Goal: Navigation & Orientation: Find specific page/section

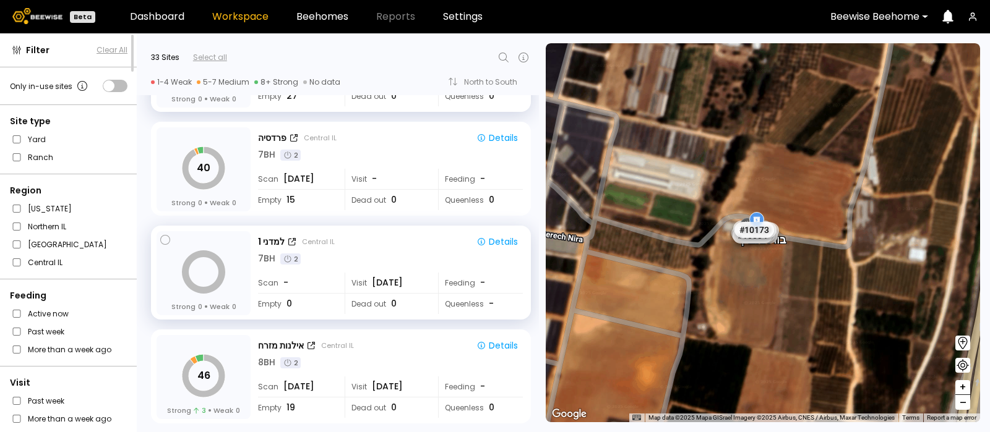
scroll to position [918, 0]
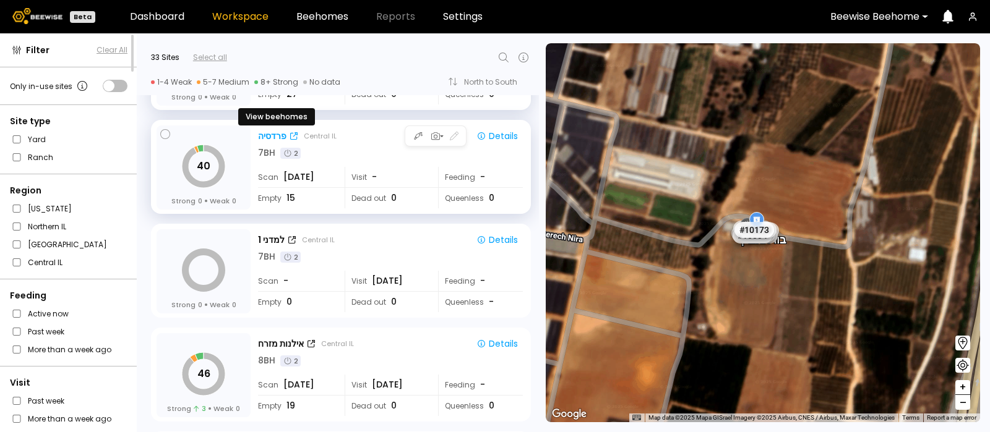
click at [270, 131] on div "פרדסיה" at bounding box center [272, 136] width 28 height 13
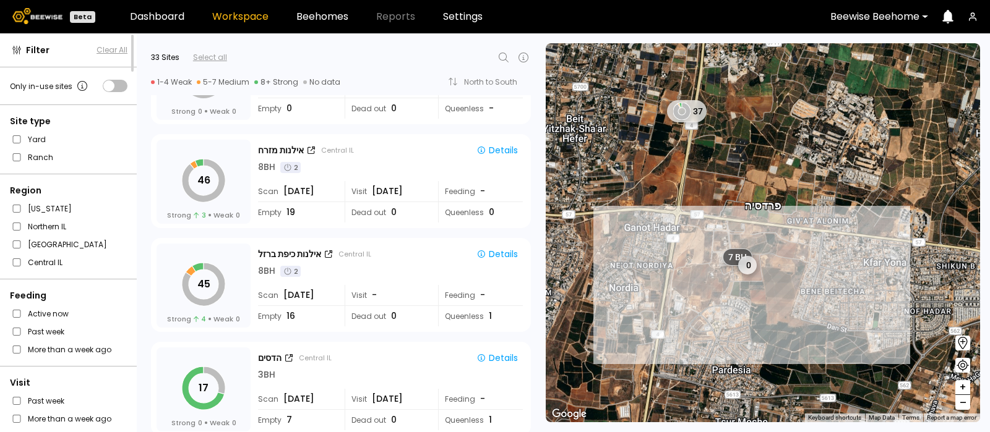
scroll to position [1119, 0]
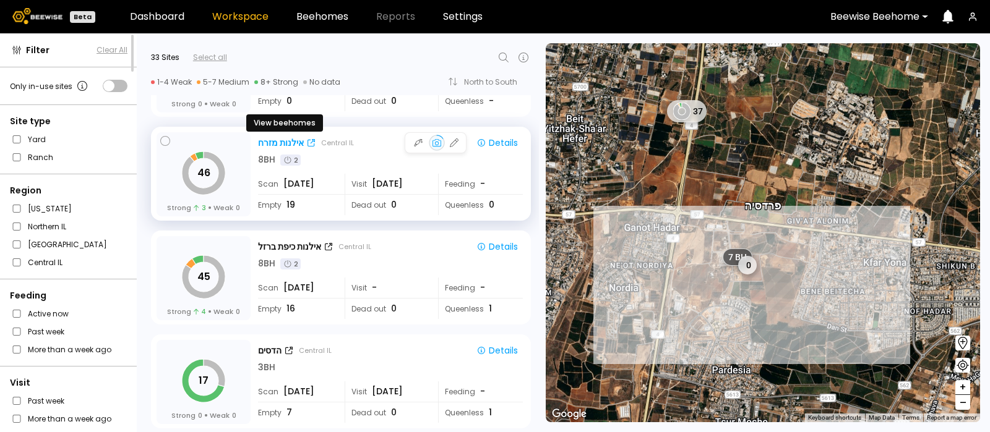
click at [280, 140] on div "אילנות מזרח" at bounding box center [281, 143] width 46 height 13
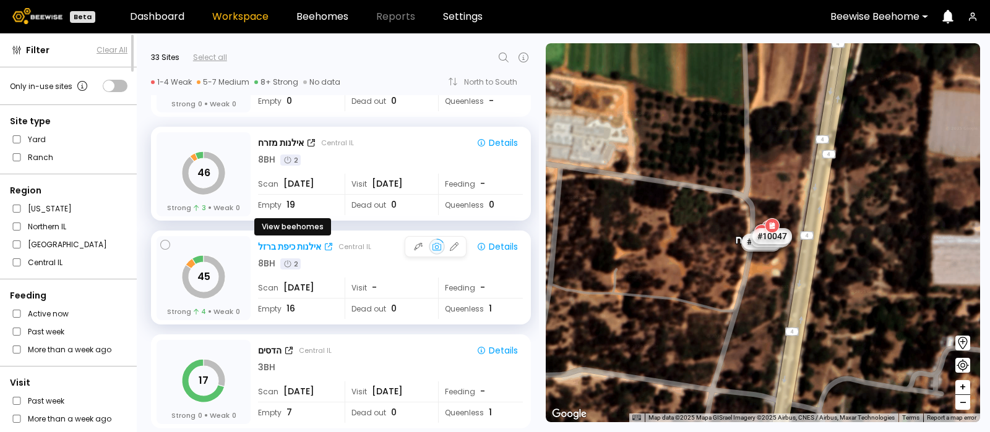
click at [299, 241] on div "אילנות כיפת ברזל" at bounding box center [289, 247] width 63 height 13
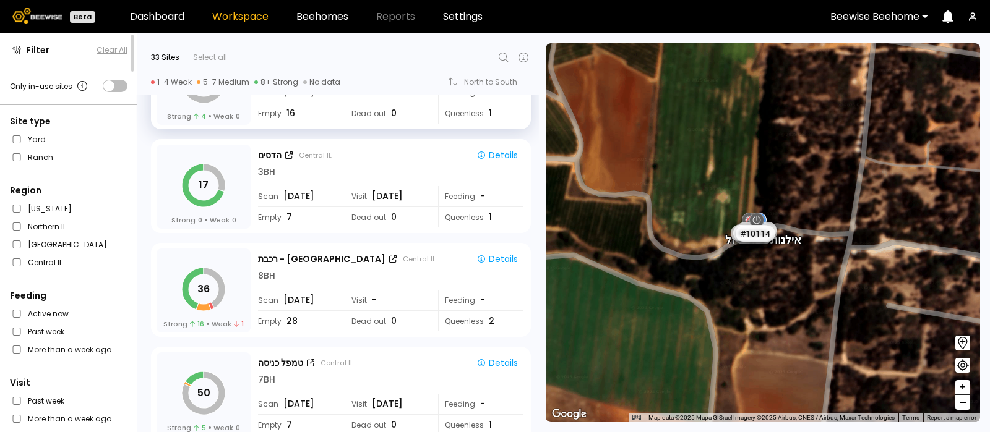
scroll to position [1314, 0]
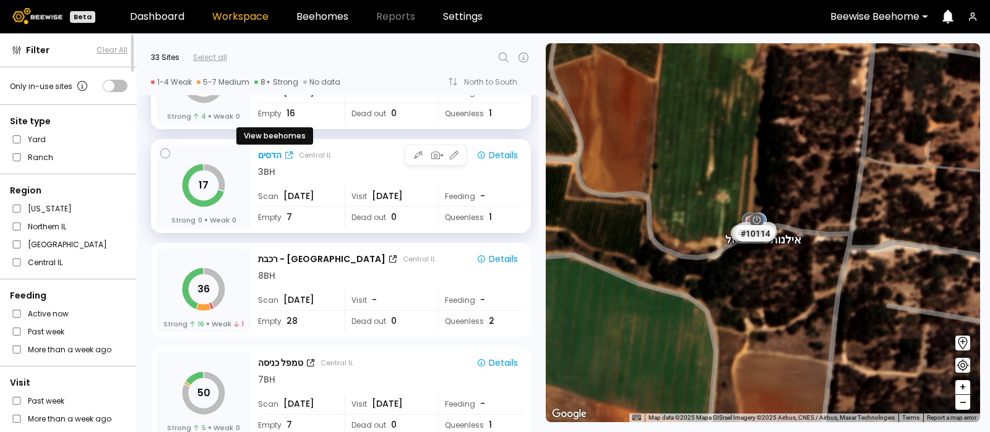
click at [265, 155] on div "הדסים" at bounding box center [270, 155] width 24 height 13
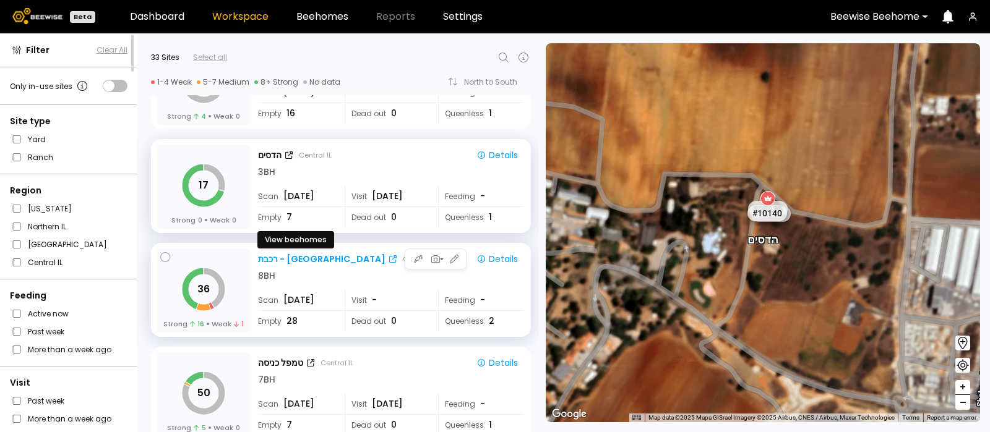
click at [269, 259] on div "רכבת - בית יהושוע" at bounding box center [321, 259] width 127 height 13
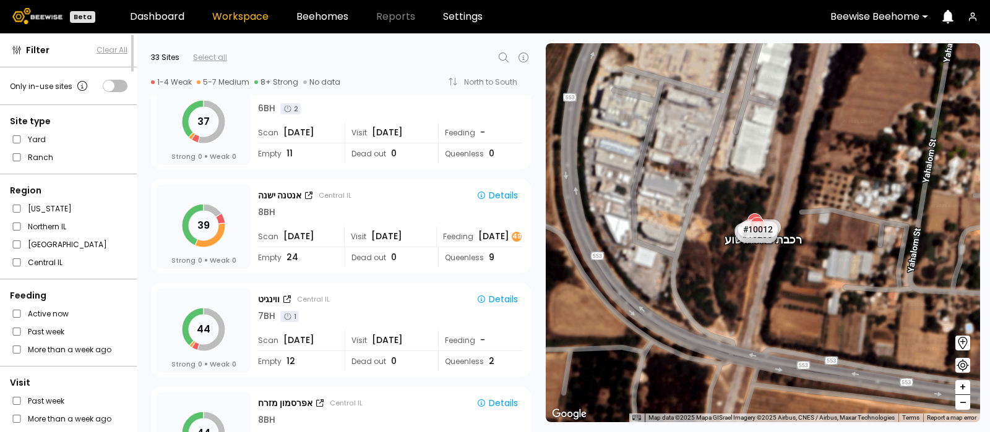
scroll to position [1794, 0]
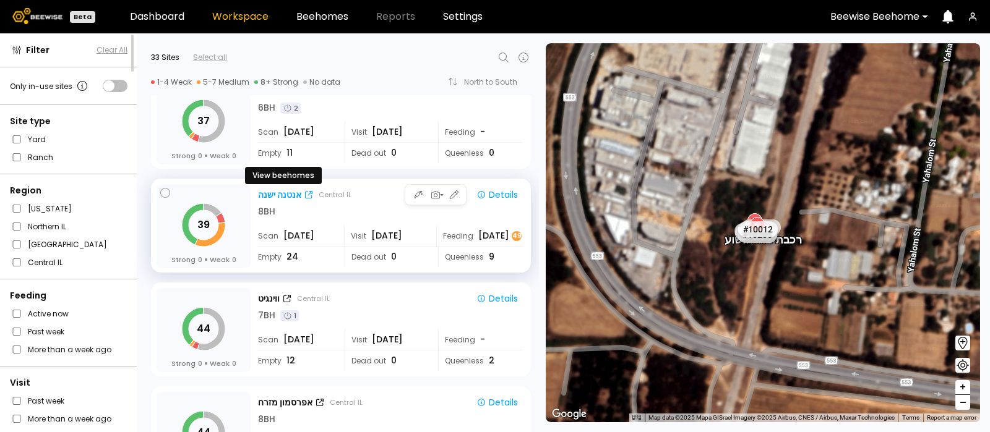
click at [286, 189] on div "אנטנה ישנה" at bounding box center [279, 195] width 43 height 13
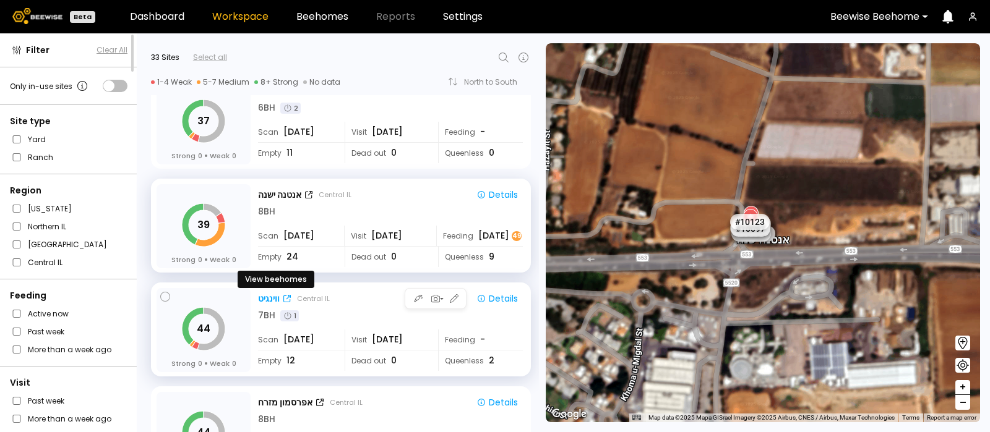
click at [268, 295] on div "ווינגיט" at bounding box center [269, 299] width 22 height 13
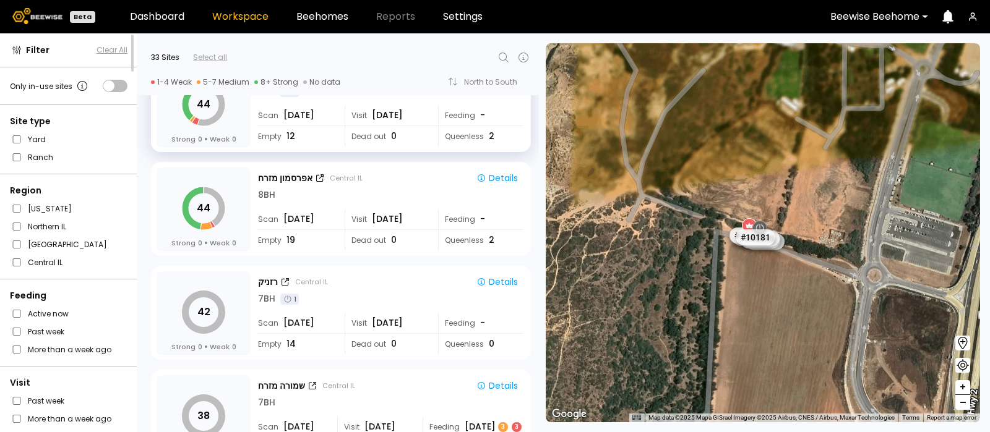
scroll to position [2034, 0]
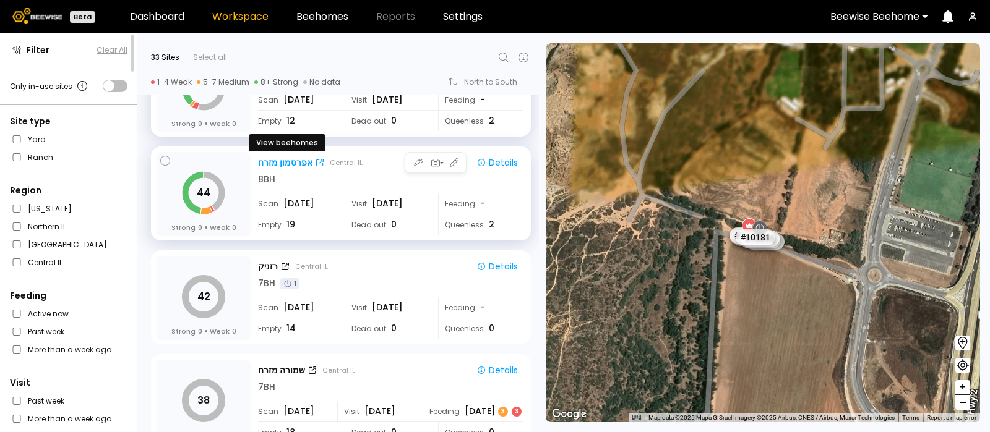
click at [275, 159] on div "אפרסמון מזרח" at bounding box center [285, 162] width 54 height 13
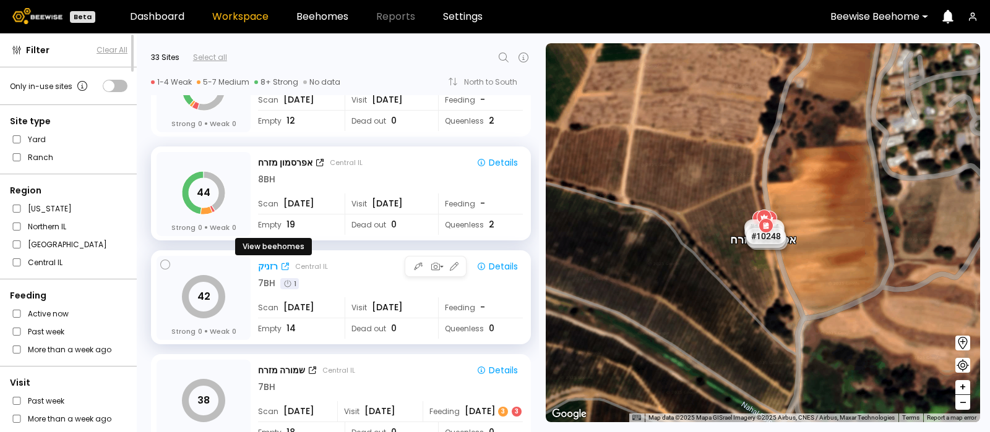
click at [273, 260] on div "רזניק" at bounding box center [268, 266] width 20 height 13
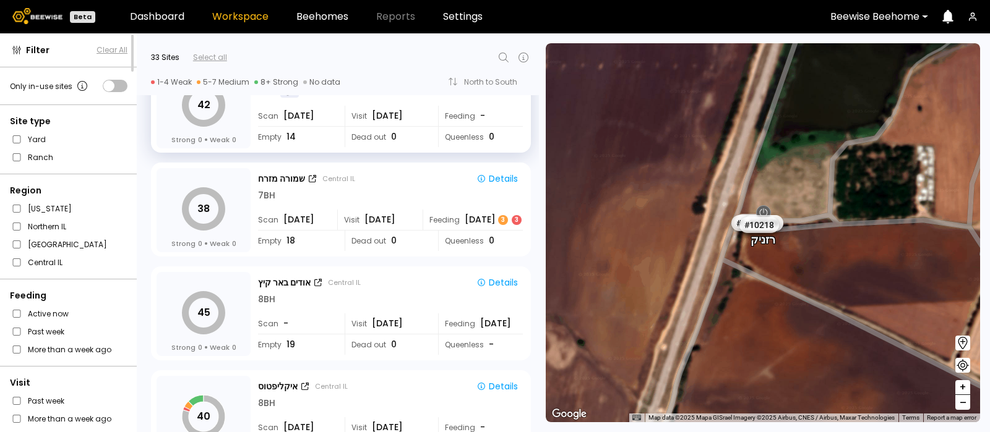
scroll to position [2228, 0]
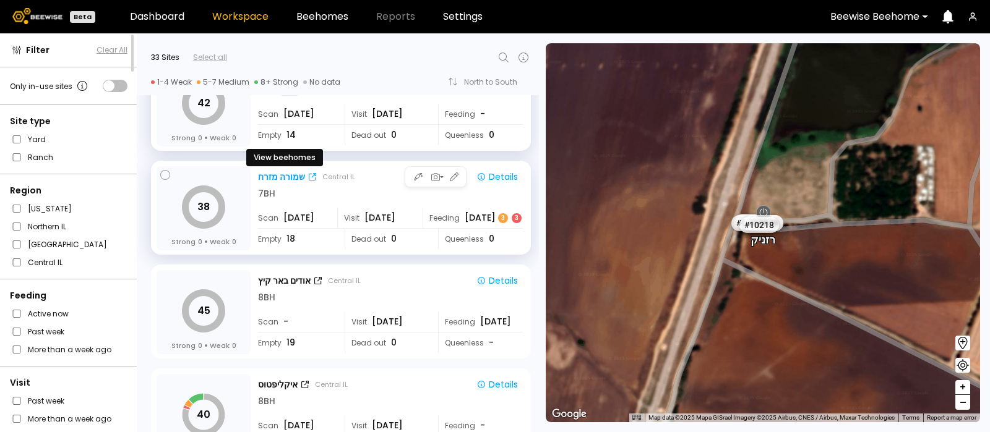
click at [278, 181] on div "שמורה מזרח" at bounding box center [281, 177] width 47 height 13
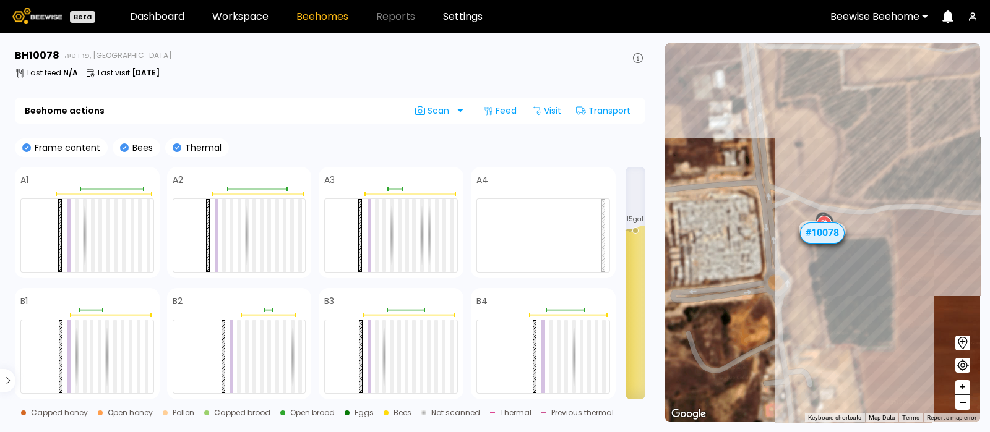
scroll to position [149, 0]
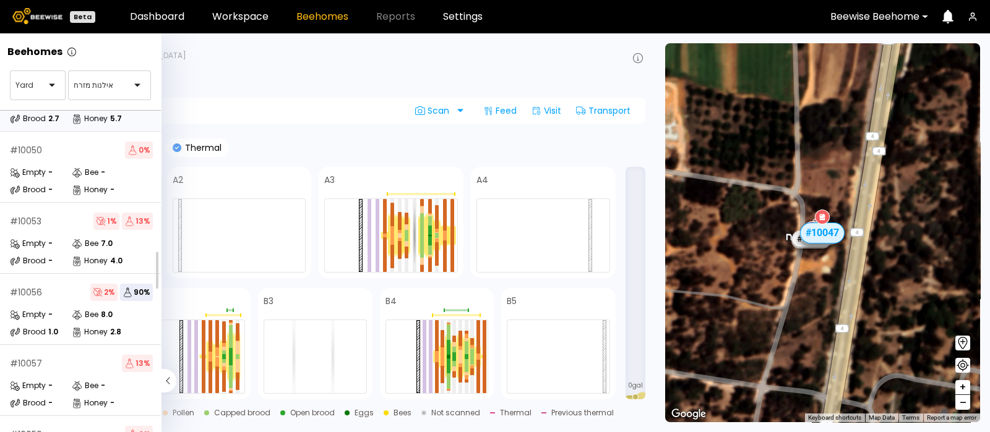
scroll to position [124, 0]
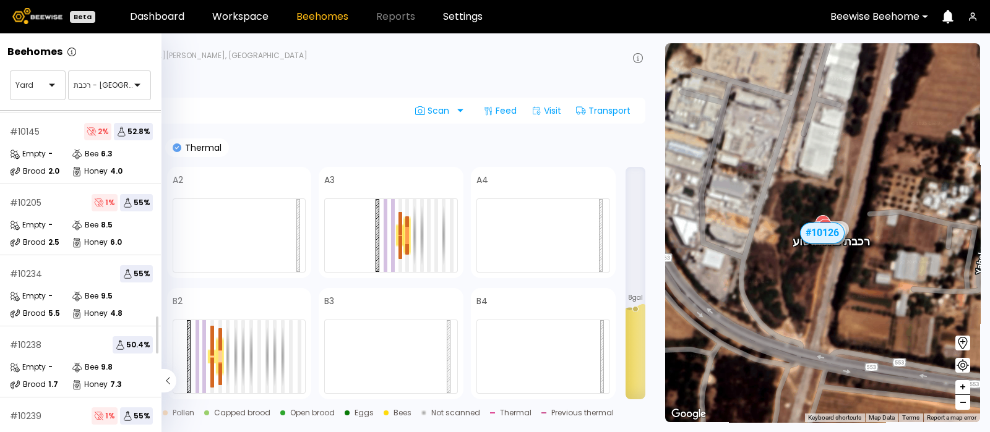
scroll to position [213, 0]
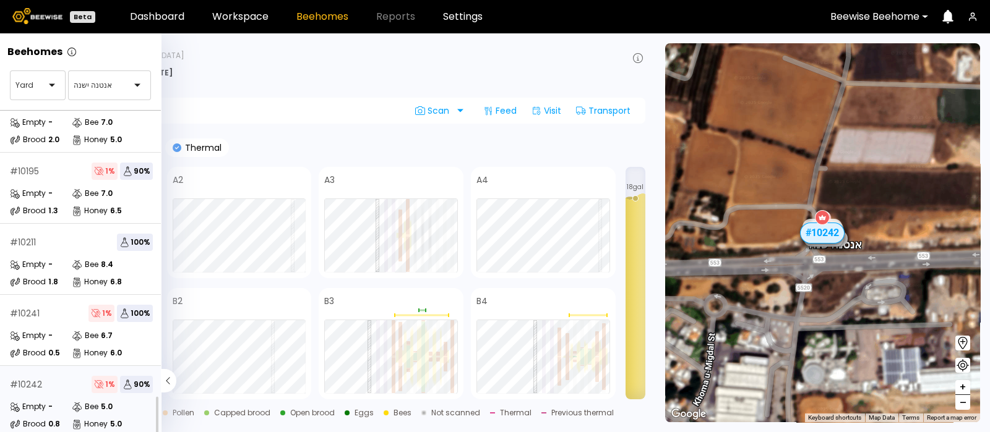
scroll to position [220, 0]
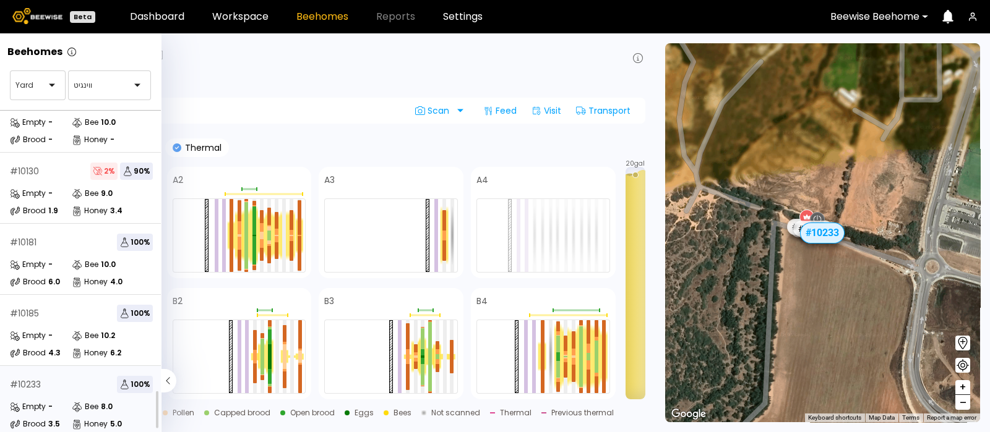
scroll to position [149, 0]
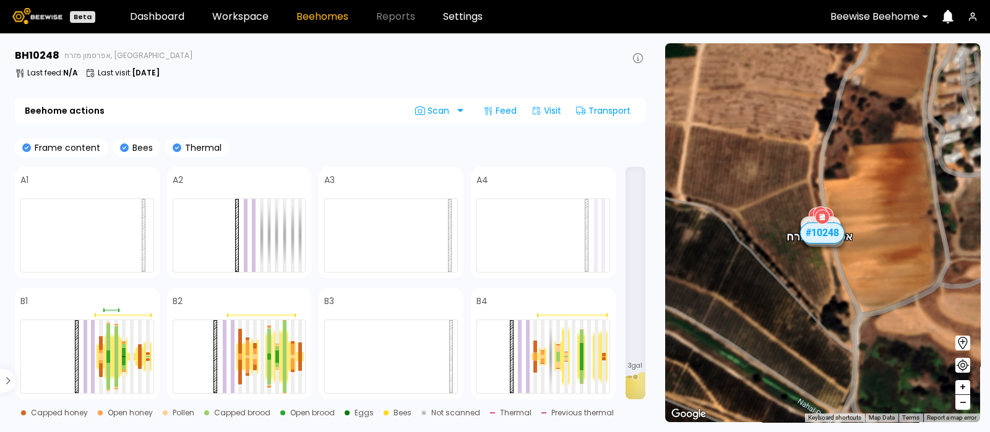
scroll to position [220, 0]
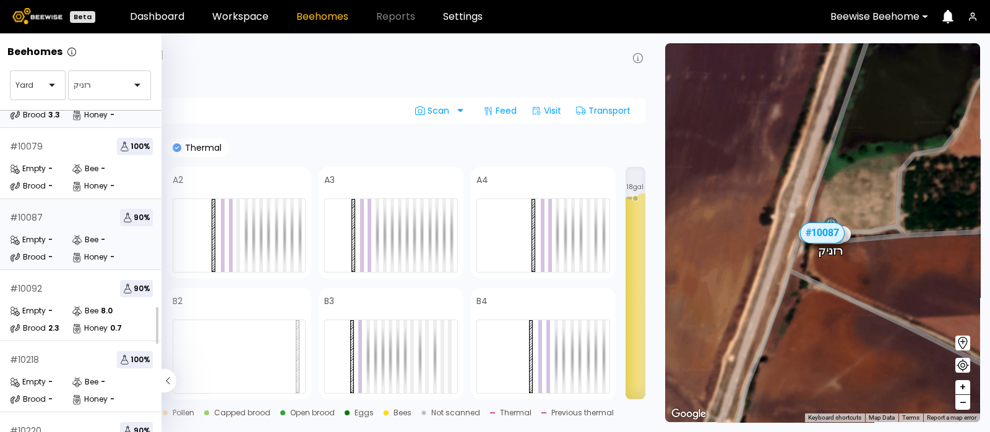
scroll to position [129, 0]
